Goal: Task Accomplishment & Management: Use online tool/utility

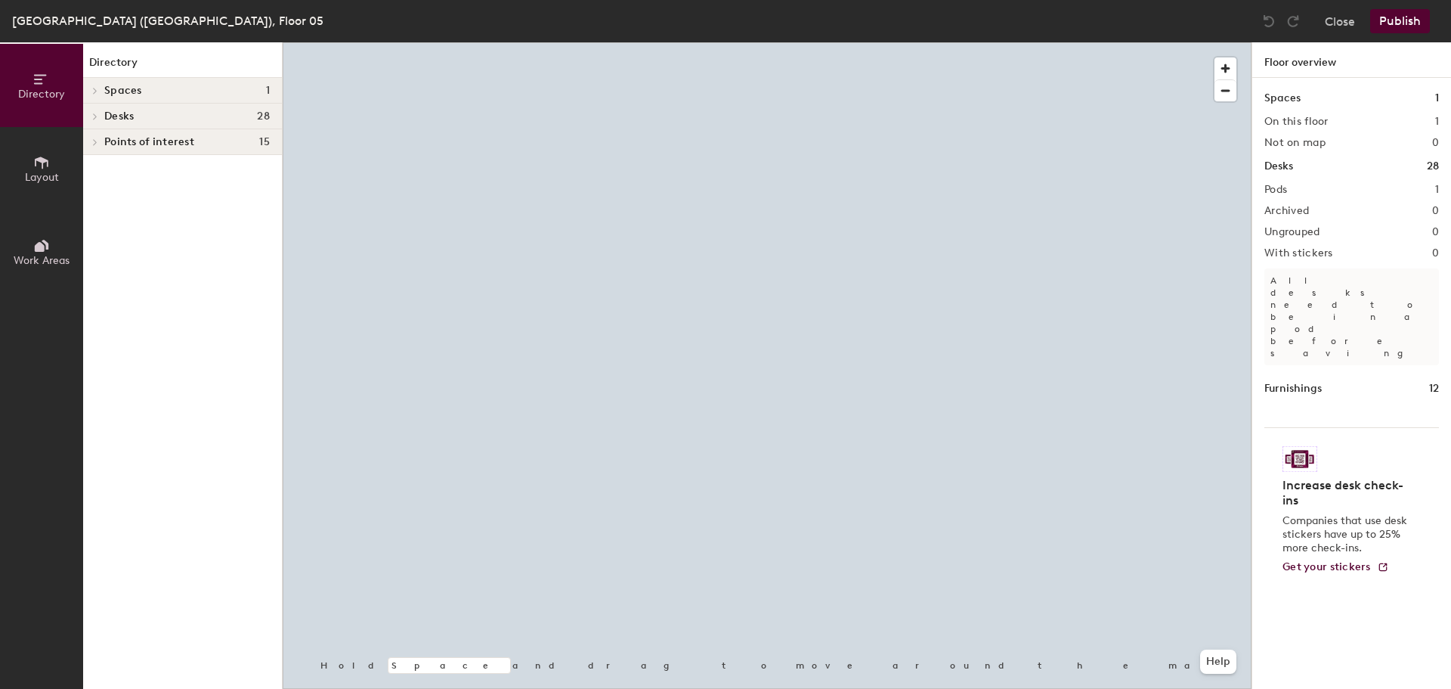
click at [96, 116] on icon at bounding box center [95, 116] width 3 height 6
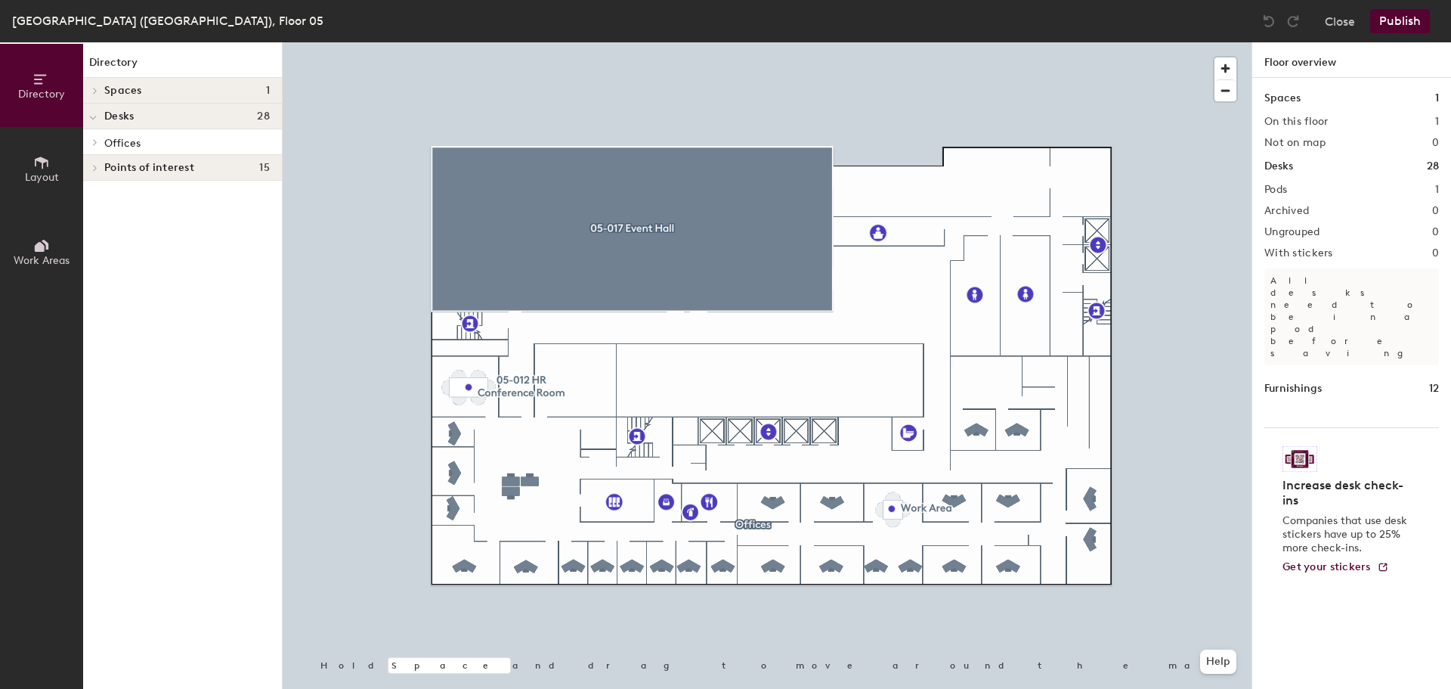
click at [98, 137] on div at bounding box center [93, 141] width 20 height 25
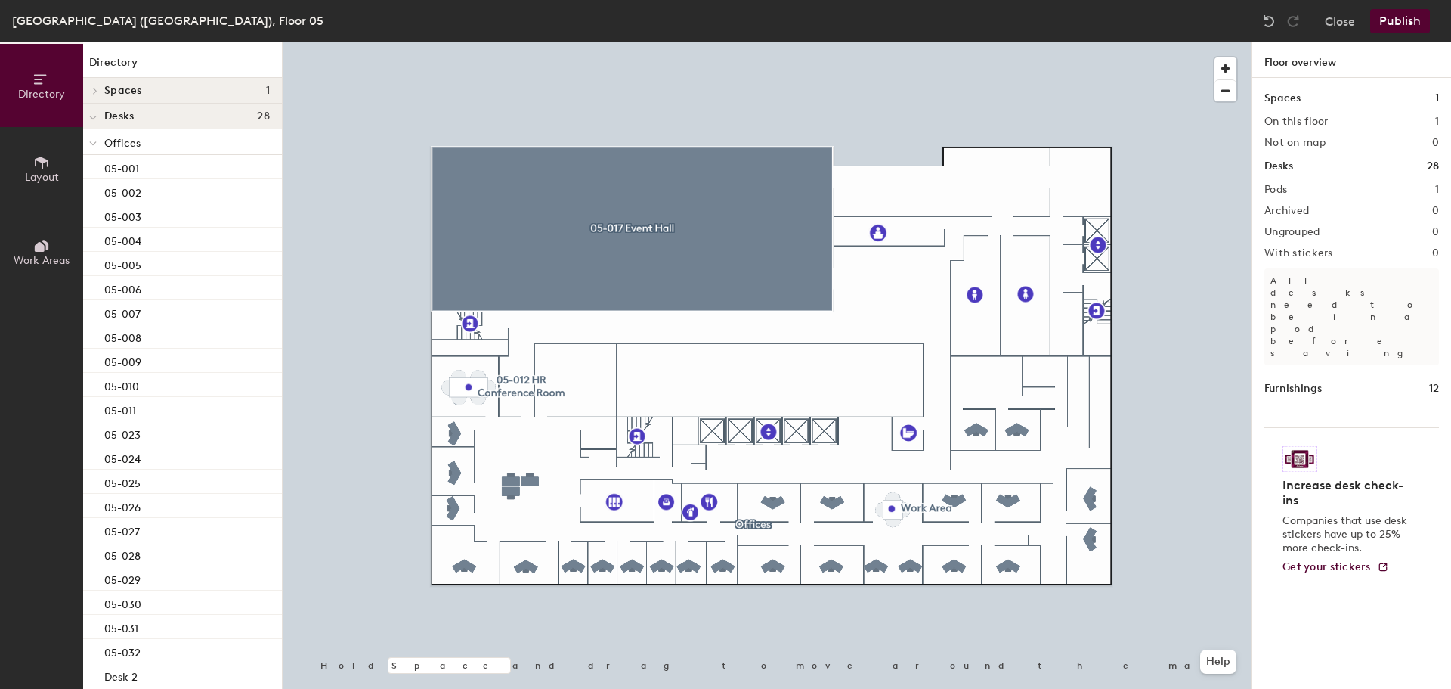
click at [1017, 42] on div at bounding box center [767, 42] width 969 height 0
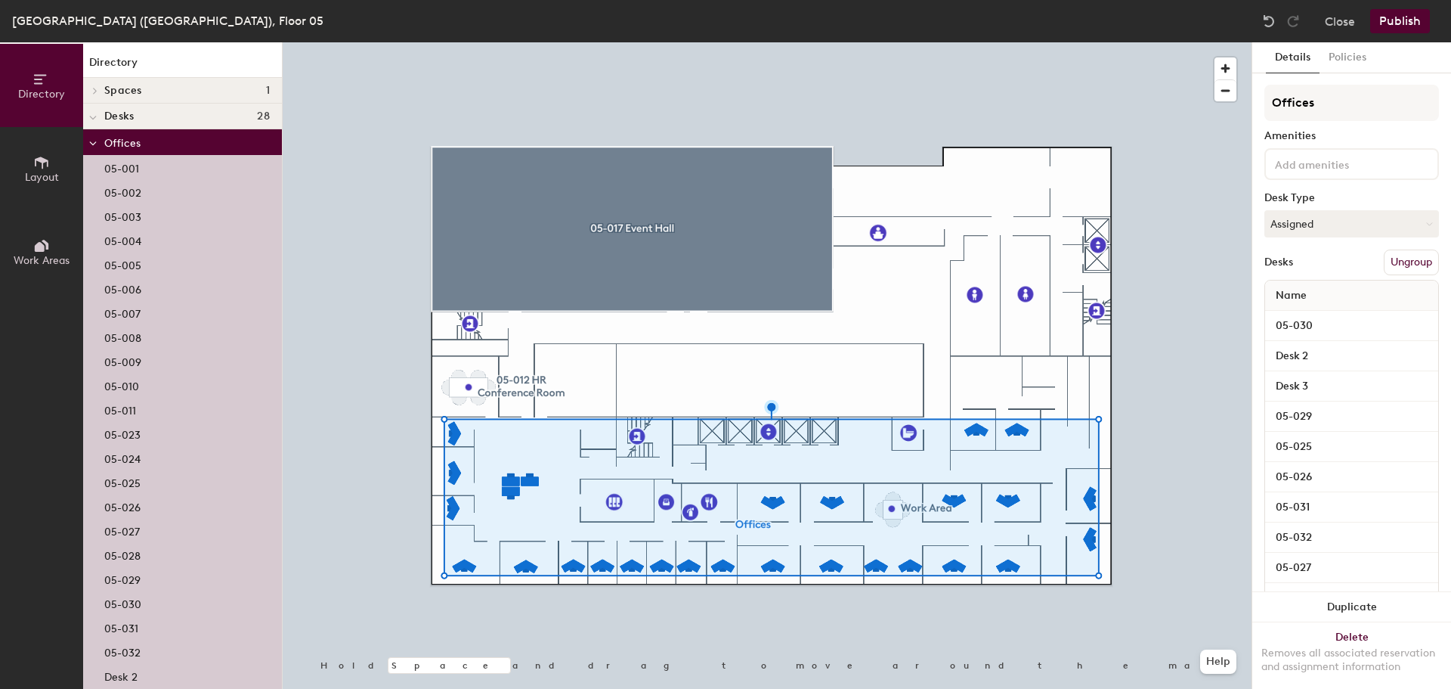
click at [1386, 262] on button "Ungroup" at bounding box center [1411, 262] width 55 height 26
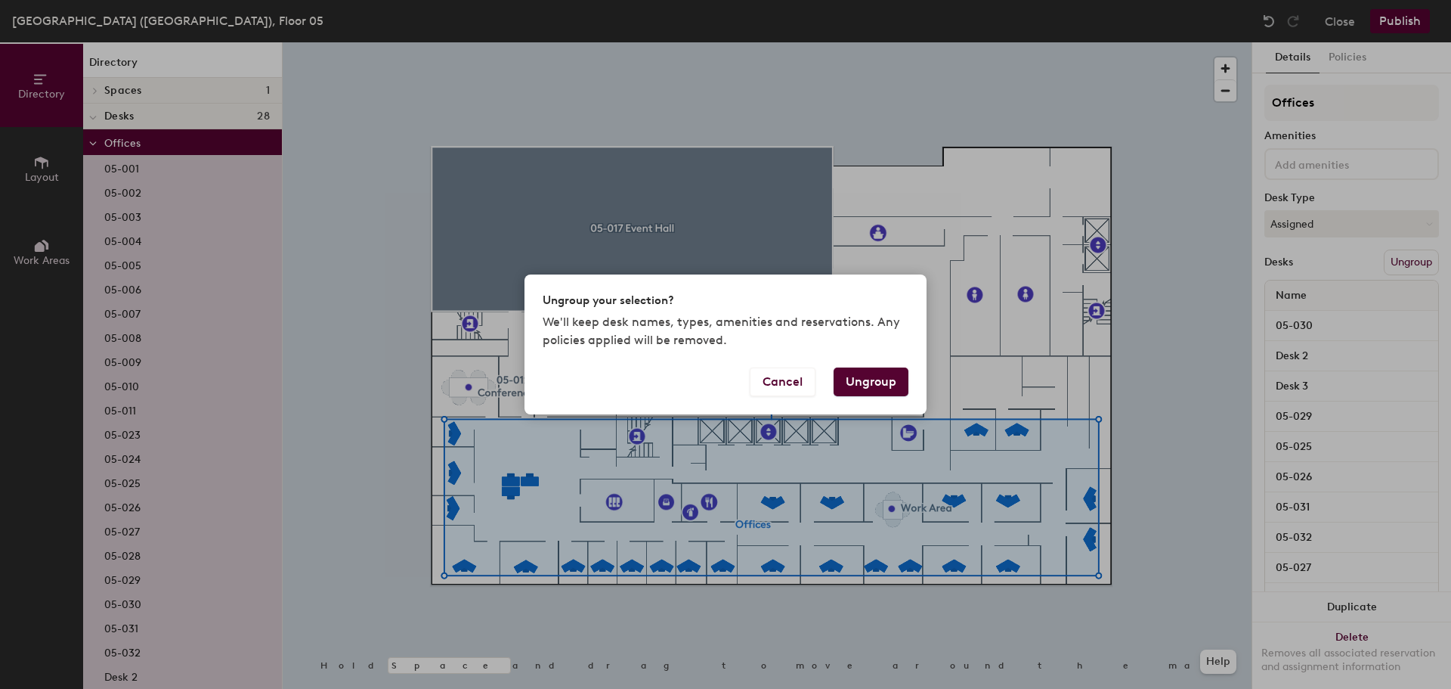
click at [878, 380] on button "Ungroup" at bounding box center [871, 381] width 75 height 29
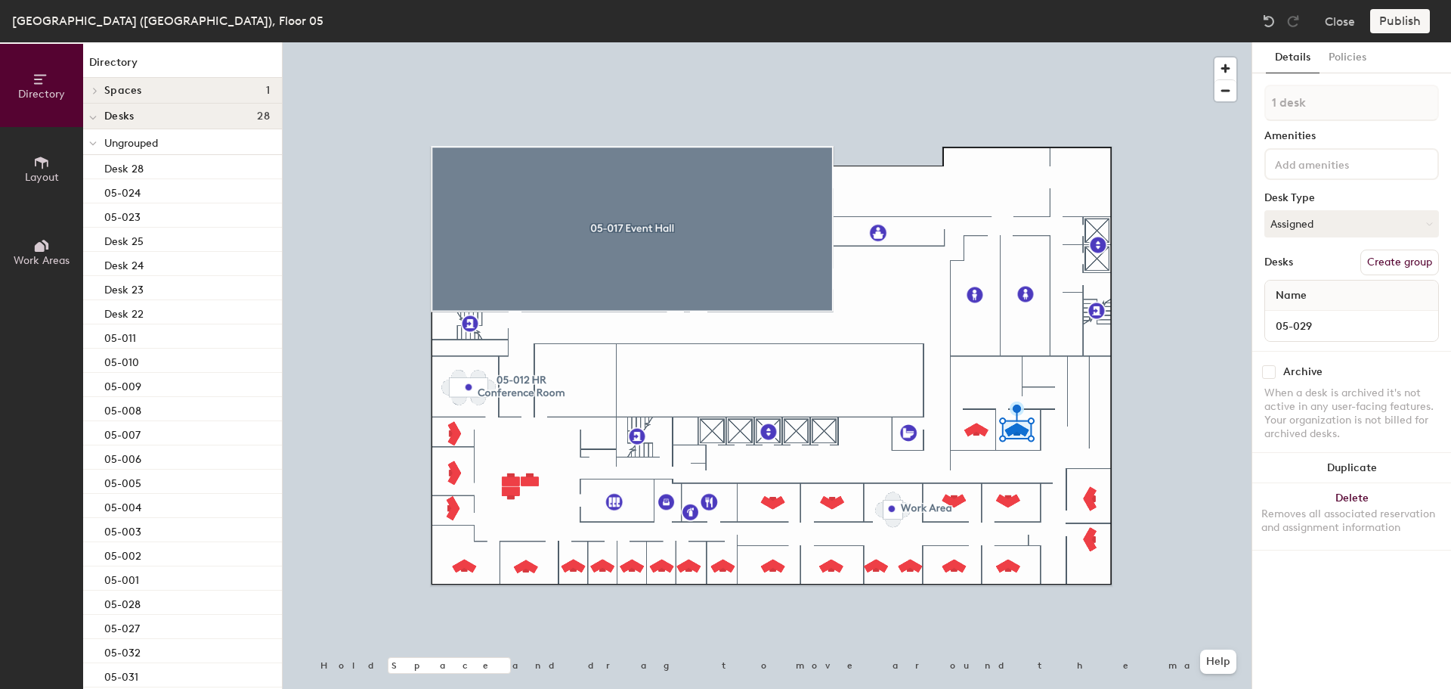
click at [1350, 59] on button "Policies" at bounding box center [1348, 57] width 56 height 31
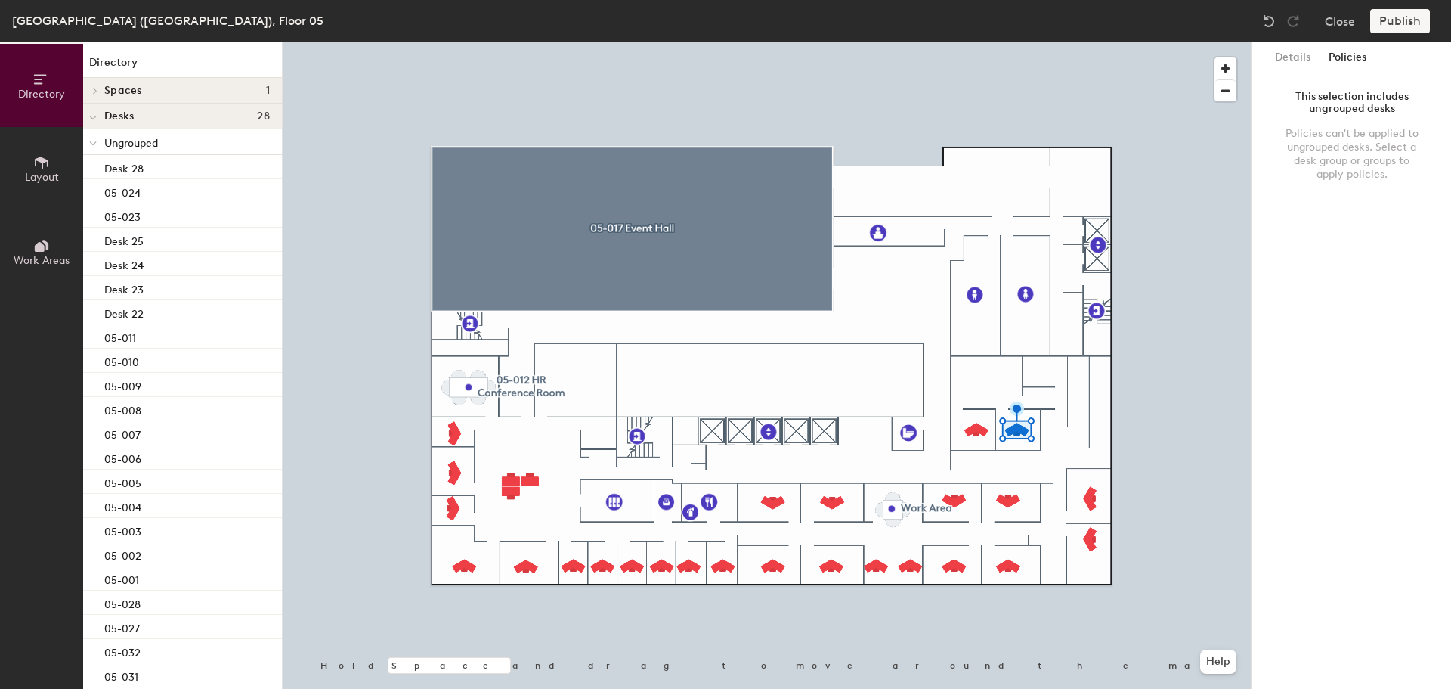
click at [1294, 62] on button "Details" at bounding box center [1293, 57] width 54 height 31
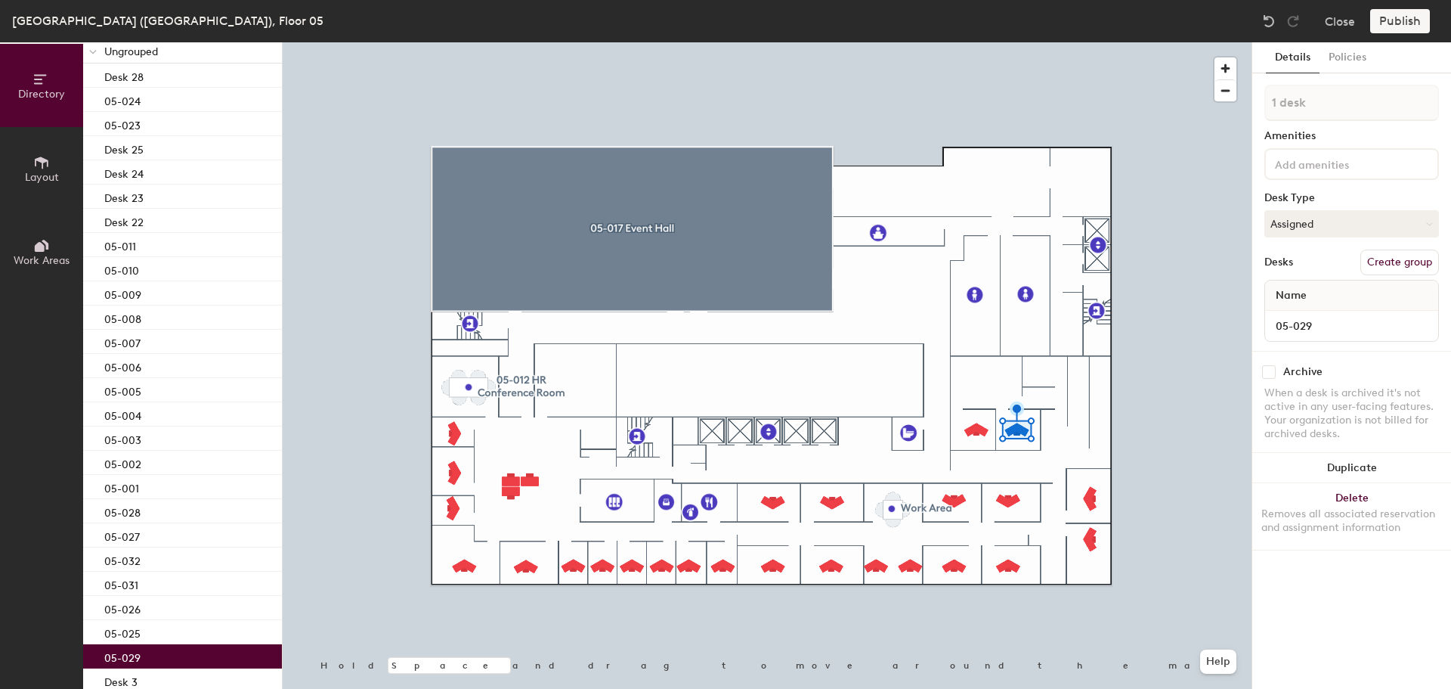
scroll to position [181, 0]
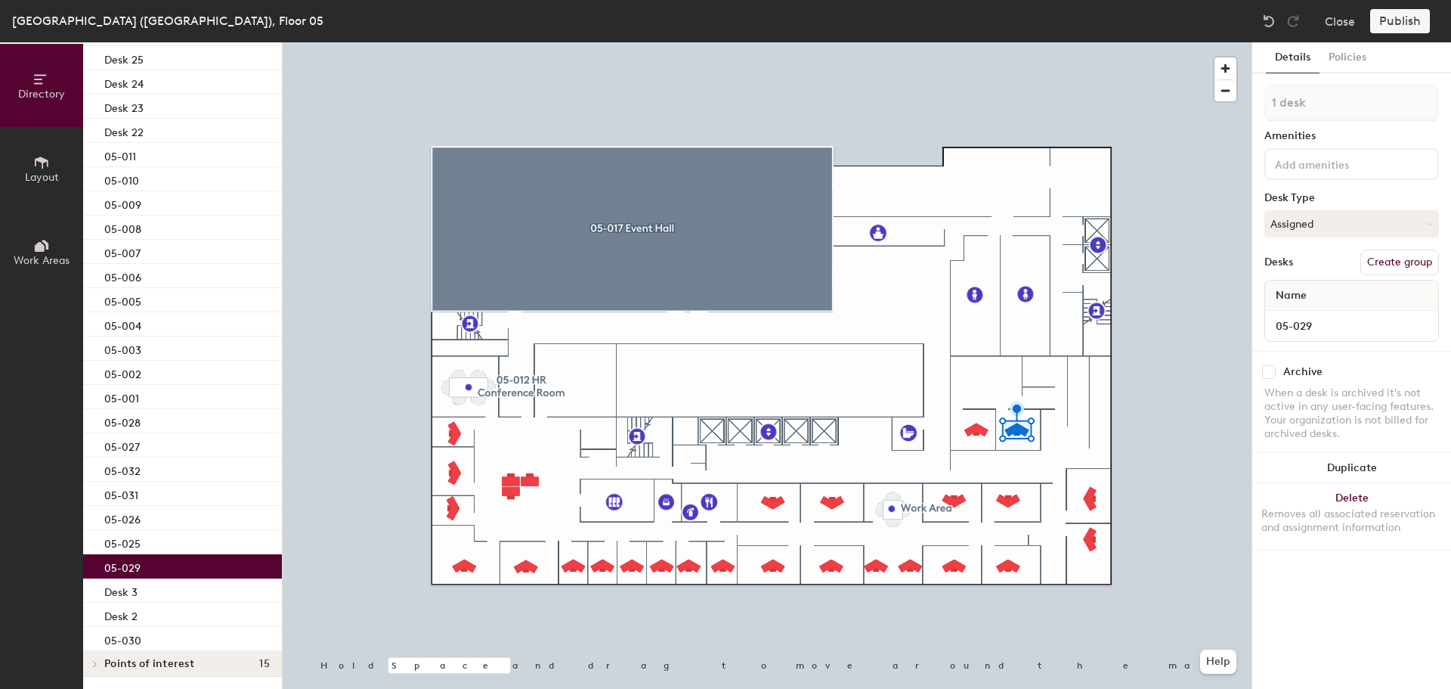
click at [135, 561] on p "05-029" at bounding box center [122, 565] width 36 height 17
click at [111, 566] on p "05-029" at bounding box center [122, 565] width 36 height 17
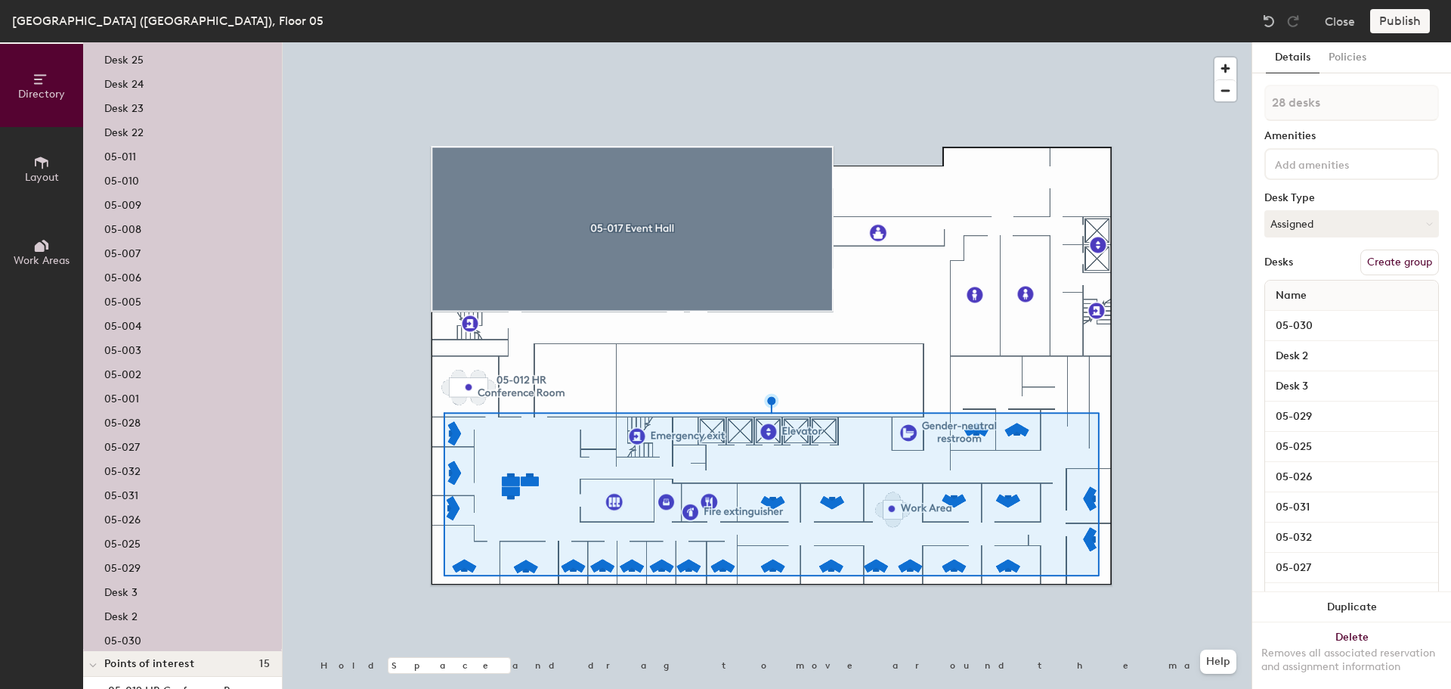
click at [1369, 266] on button "Create group" at bounding box center [1400, 262] width 79 height 26
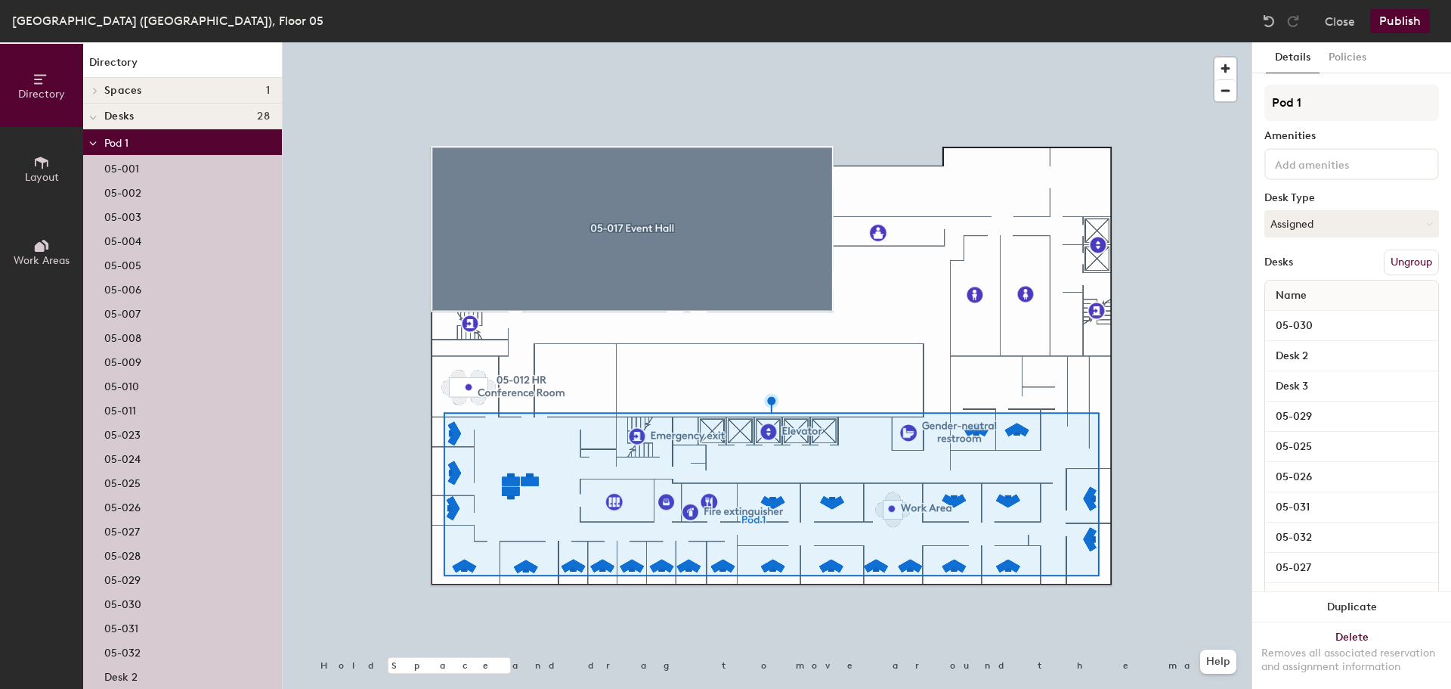
drag, startPoint x: 1306, startPoint y: 102, endPoint x: 1258, endPoint y: 102, distance: 47.6
click at [1258, 102] on div "Details Policies Pod 1 Amenities Desk Type Assigned Desks Ungroup Name 05-030 D…" at bounding box center [1352, 365] width 199 height 646
click at [1201, 42] on div at bounding box center [767, 42] width 969 height 0
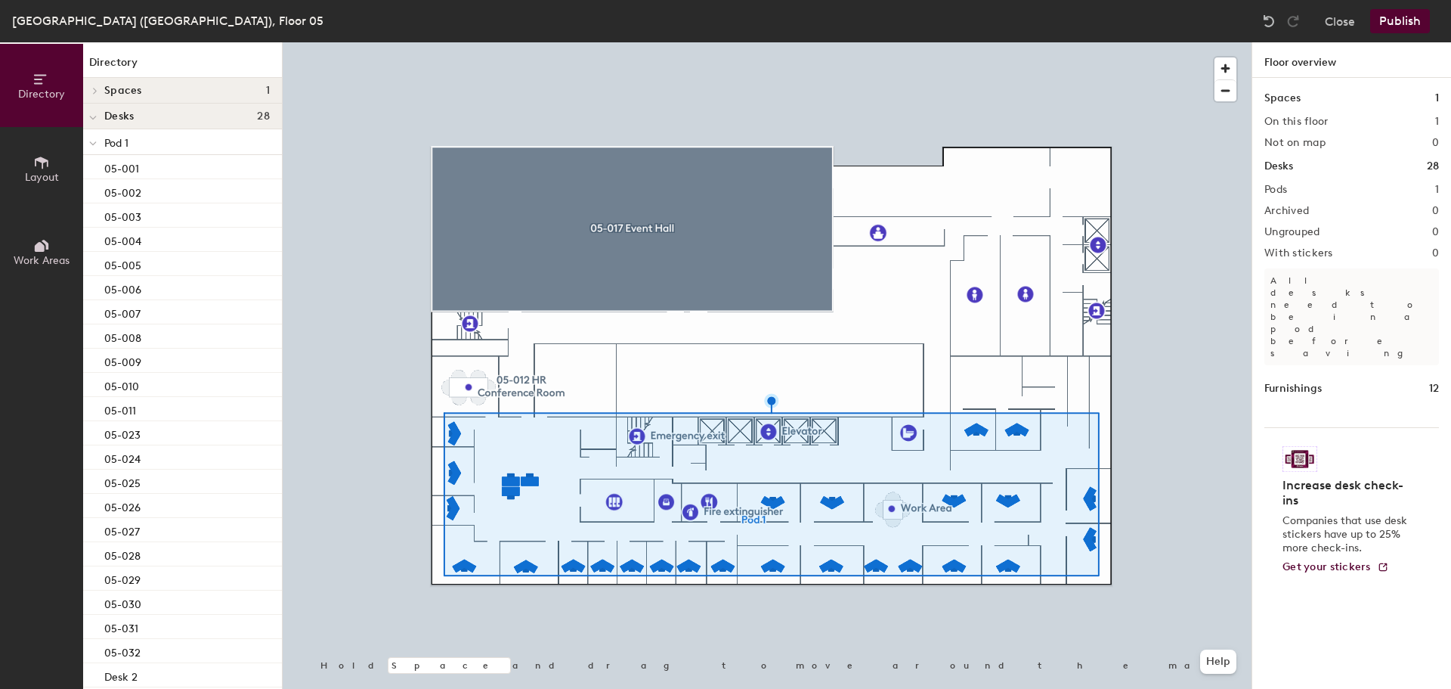
click at [745, 42] on div at bounding box center [767, 42] width 969 height 0
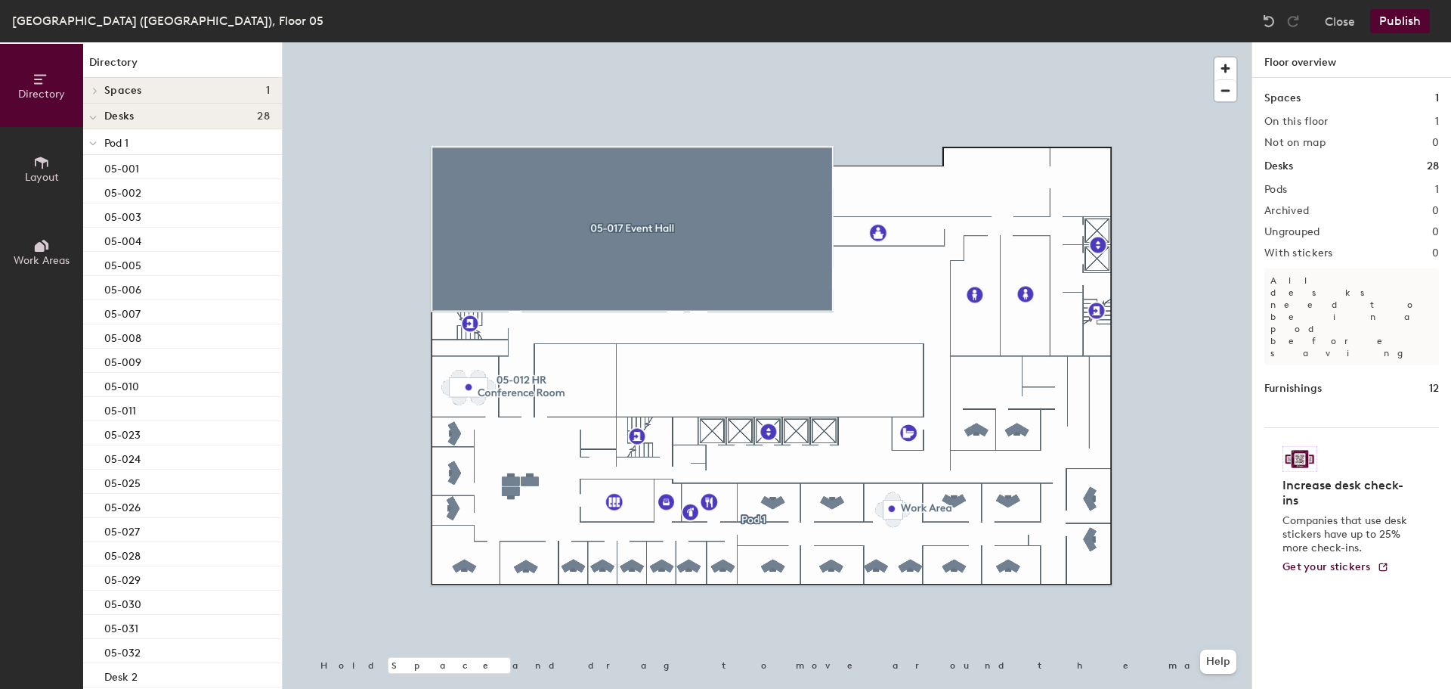
click at [99, 142] on div at bounding box center [93, 141] width 20 height 25
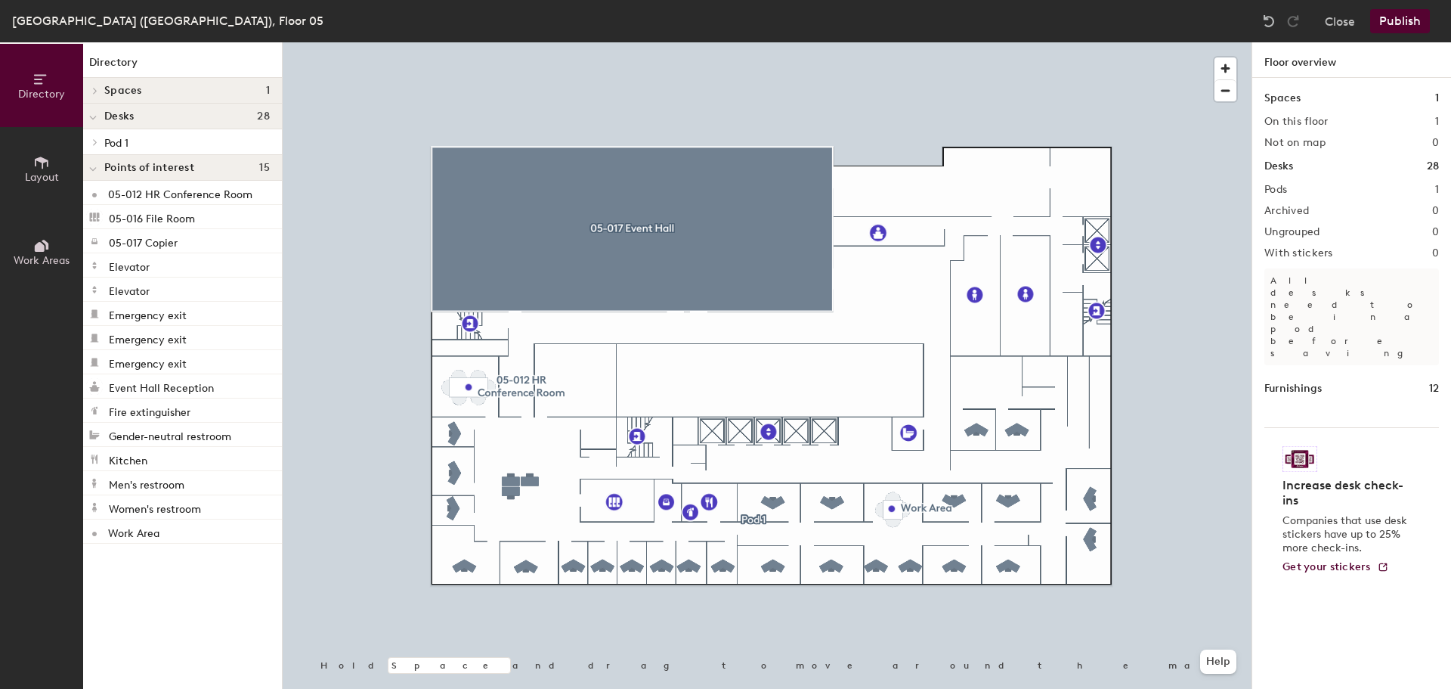
click at [99, 142] on span at bounding box center [94, 142] width 13 height 8
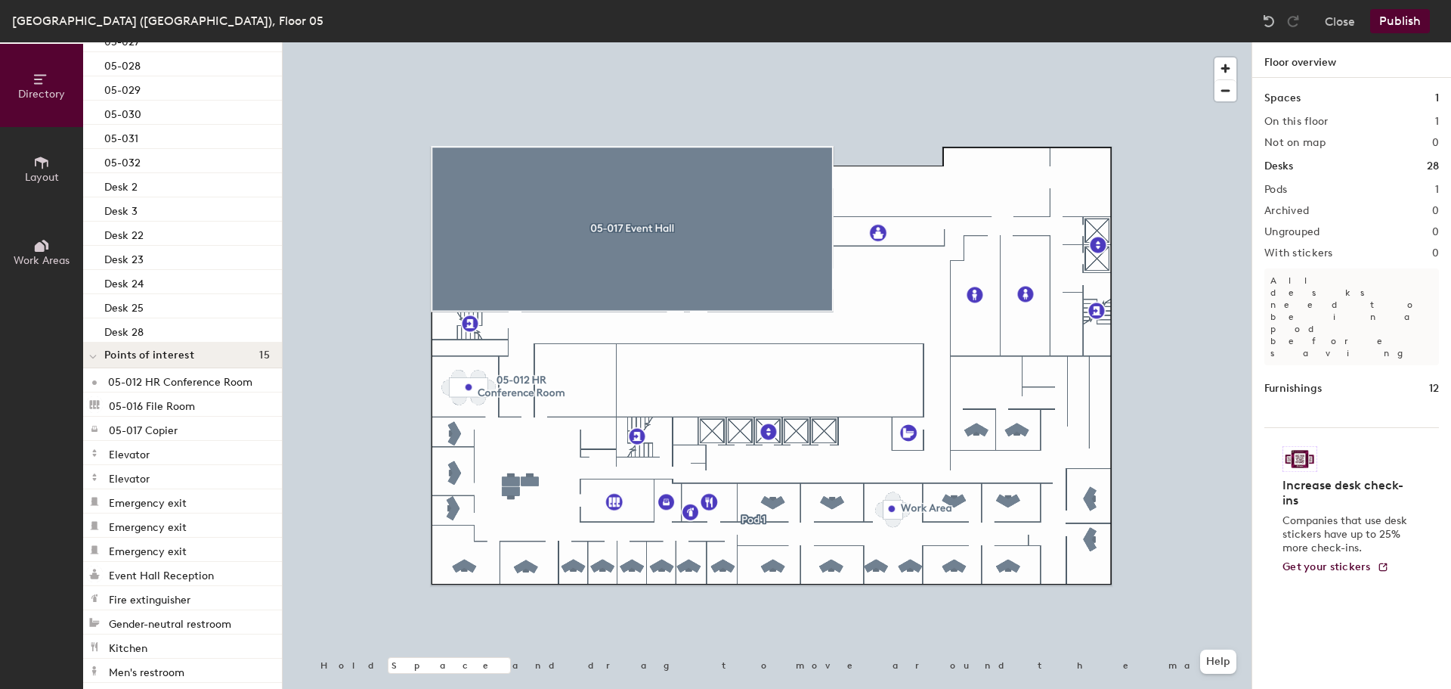
scroll to position [529, 0]
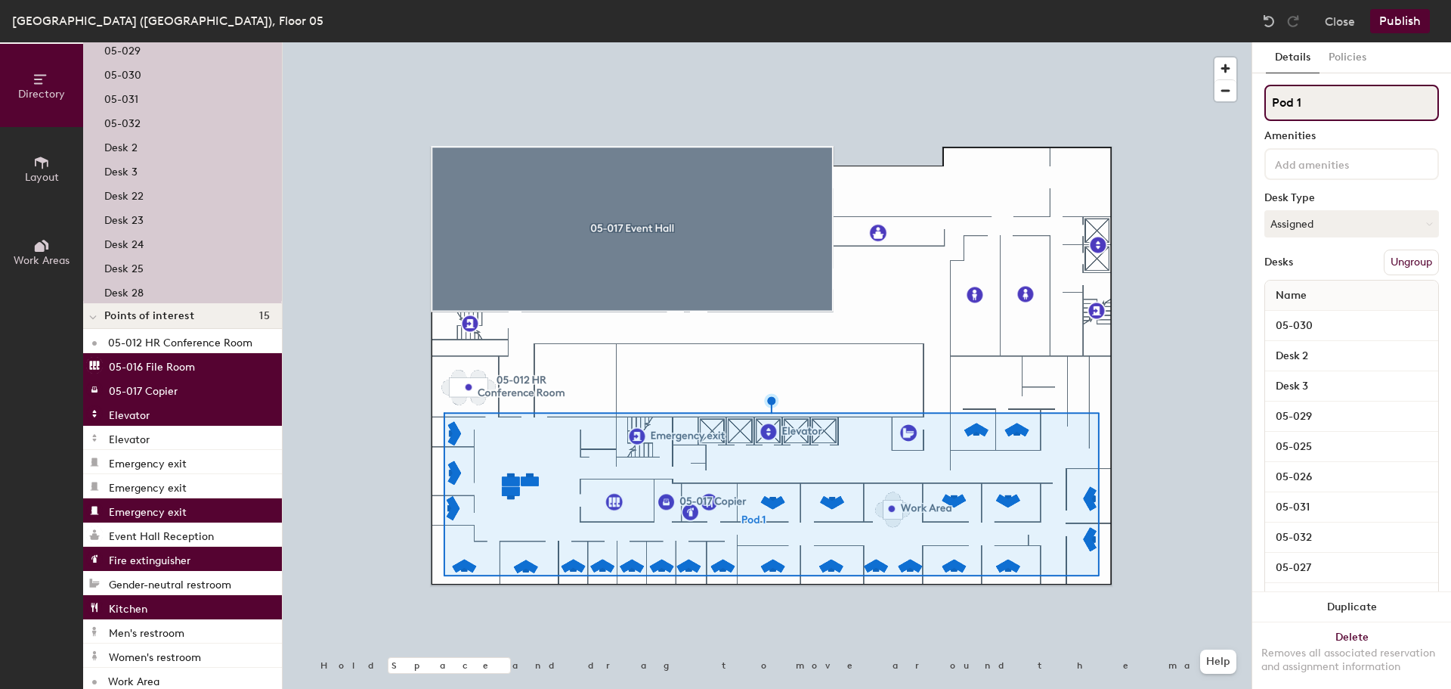
click at [1314, 104] on input "Pod 1" at bounding box center [1352, 103] width 175 height 36
drag, startPoint x: 1307, startPoint y: 101, endPoint x: 1262, endPoint y: 101, distance: 44.6
click at [1266, 102] on input "Pod 1" at bounding box center [1352, 103] width 175 height 36
type input "HR"
click at [1240, 104] on div "Directory Layout Work Areas Directory Spaces 1 05-017 Event Hall Desks 28 HR 05…" at bounding box center [725, 365] width 1451 height 646
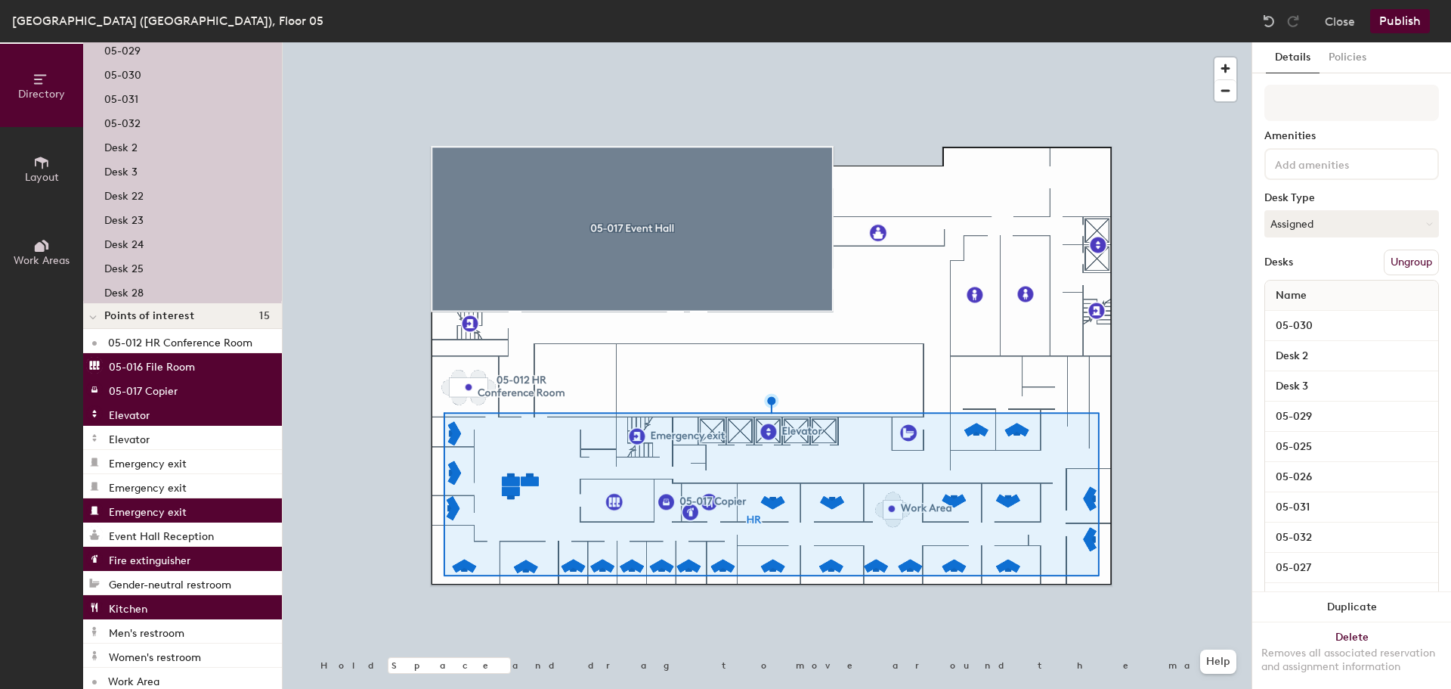
click at [927, 42] on div at bounding box center [767, 42] width 969 height 0
click at [1241, 103] on div "Directory Layout Work Areas Directory Spaces 1 05-017 Event Hall Desks 28 HR 05…" at bounding box center [725, 365] width 1451 height 646
type input "Office"
click at [1383, 24] on button "Publish" at bounding box center [1401, 21] width 60 height 24
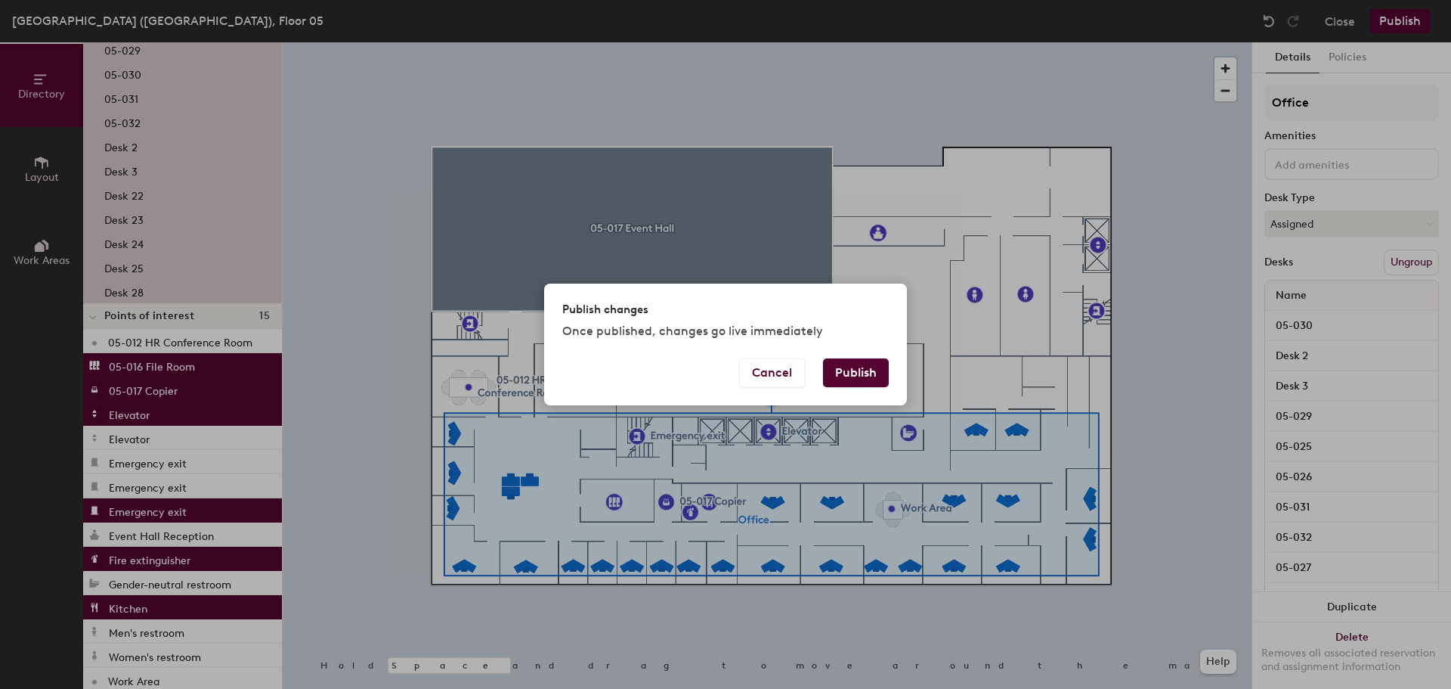
click at [858, 367] on button "Publish" at bounding box center [856, 372] width 66 height 29
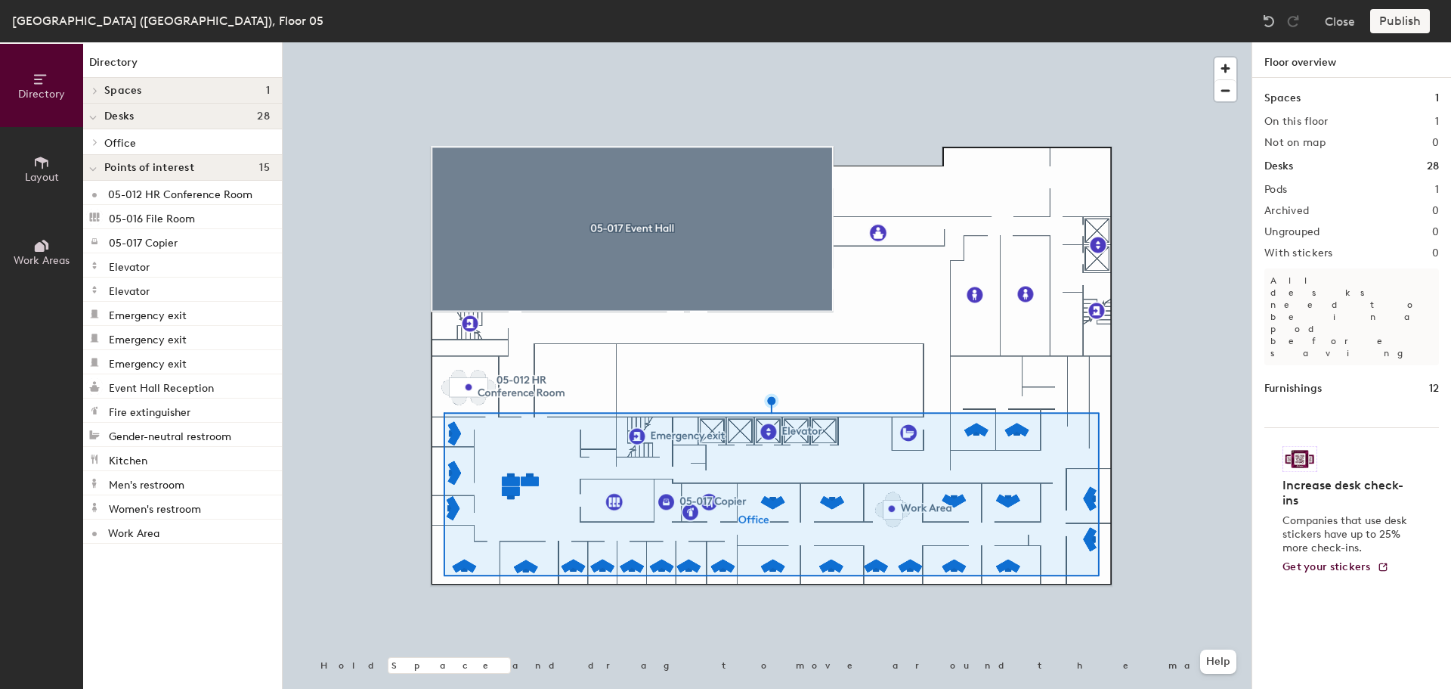
scroll to position [0, 0]
